Goal: Task Accomplishment & Management: Manage account settings

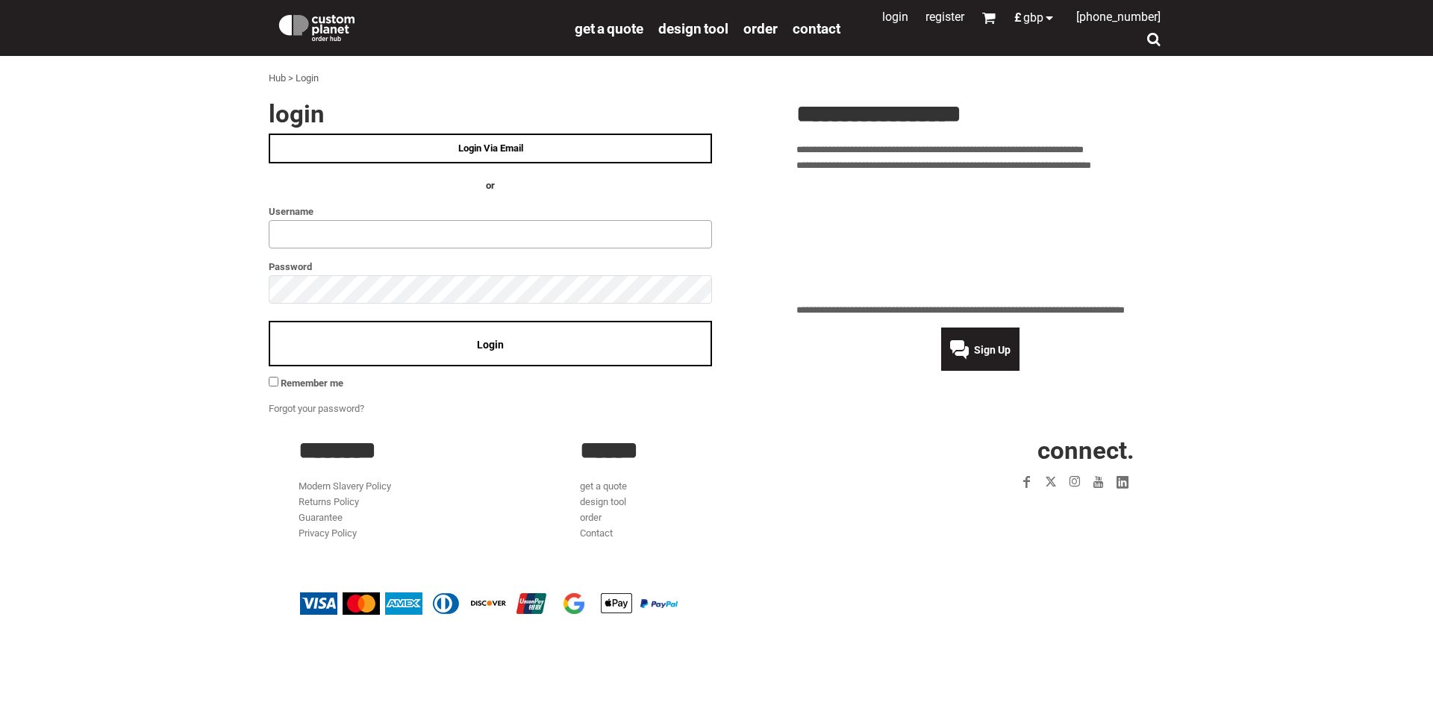
click at [316, 225] on input "text" at bounding box center [490, 234] width 443 height 28
type input "**********"
click at [360, 337] on div "Login" at bounding box center [490, 344] width 443 height 46
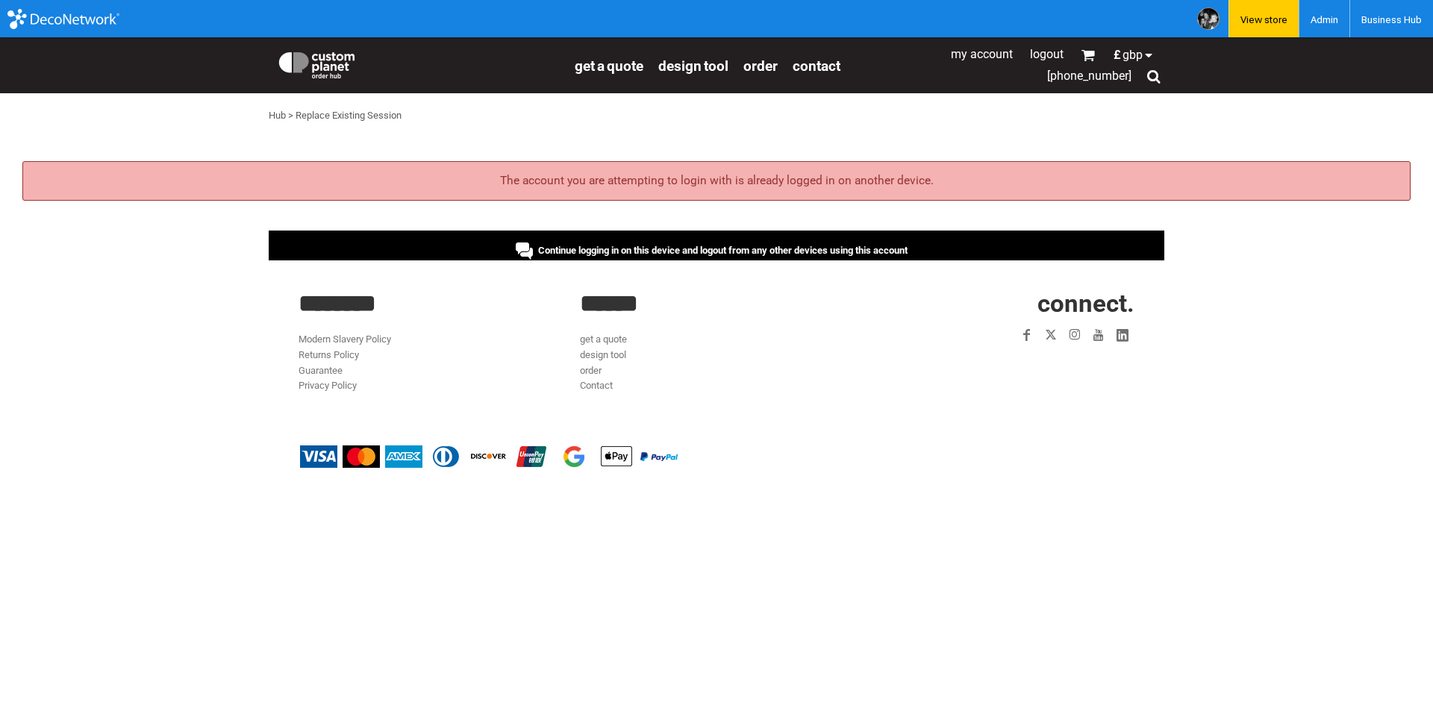
click at [473, 252] on div "Continue logging in on this device and logout from any other devices using this…" at bounding box center [716, 246] width 895 height 30
